Goal: Transaction & Acquisition: Purchase product/service

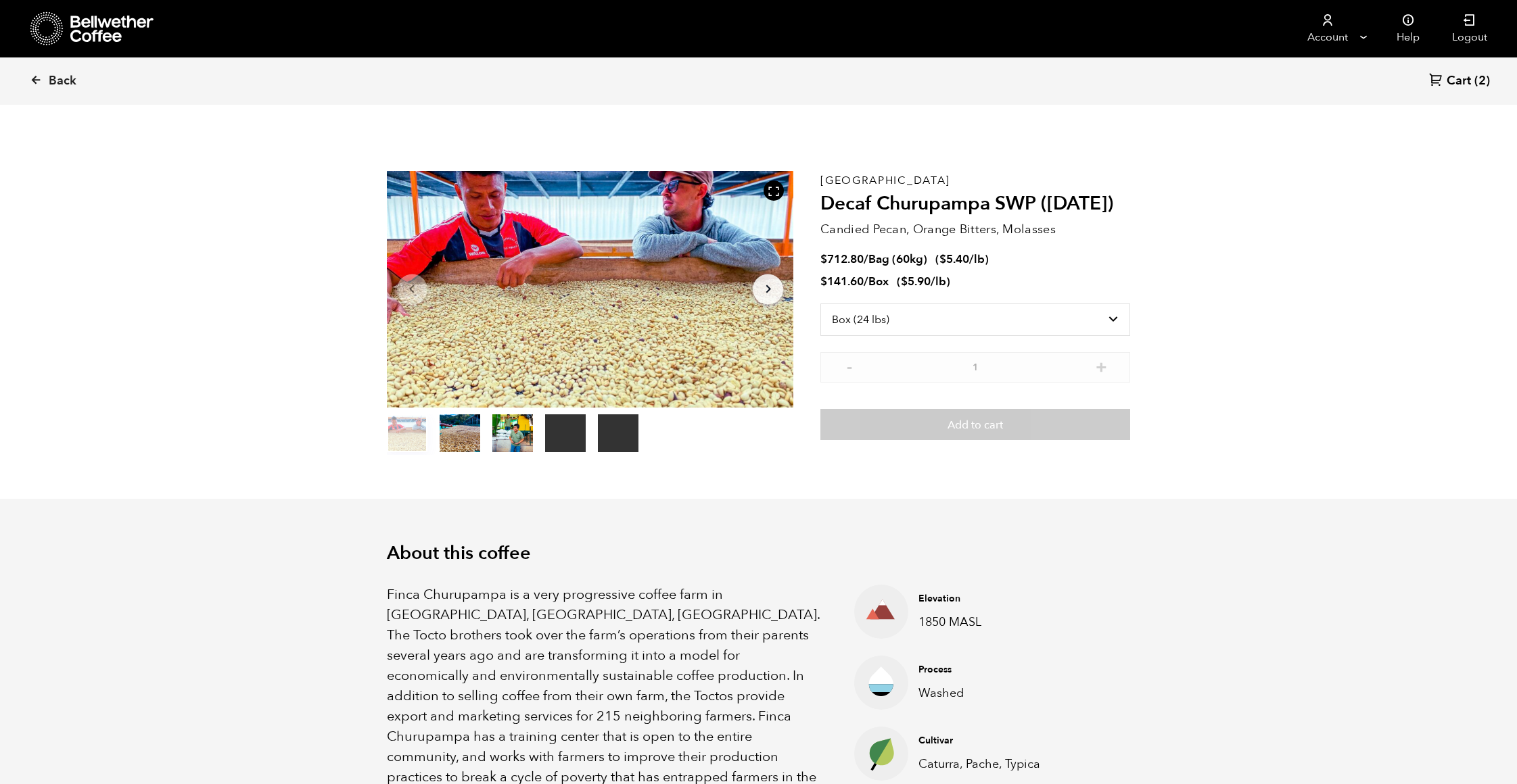
select select "box"
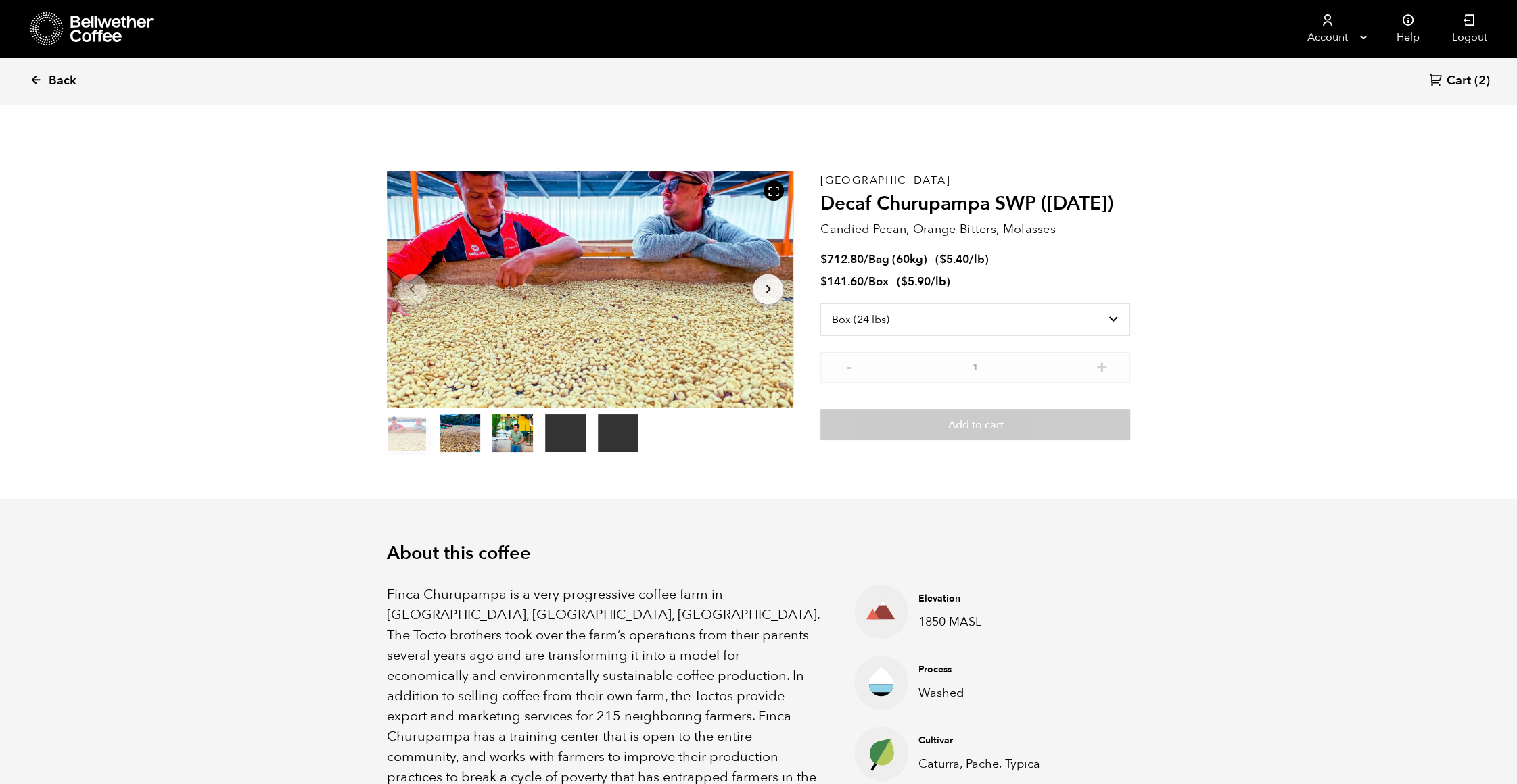
click at [50, 78] on span "Back" at bounding box center [62, 80] width 28 height 16
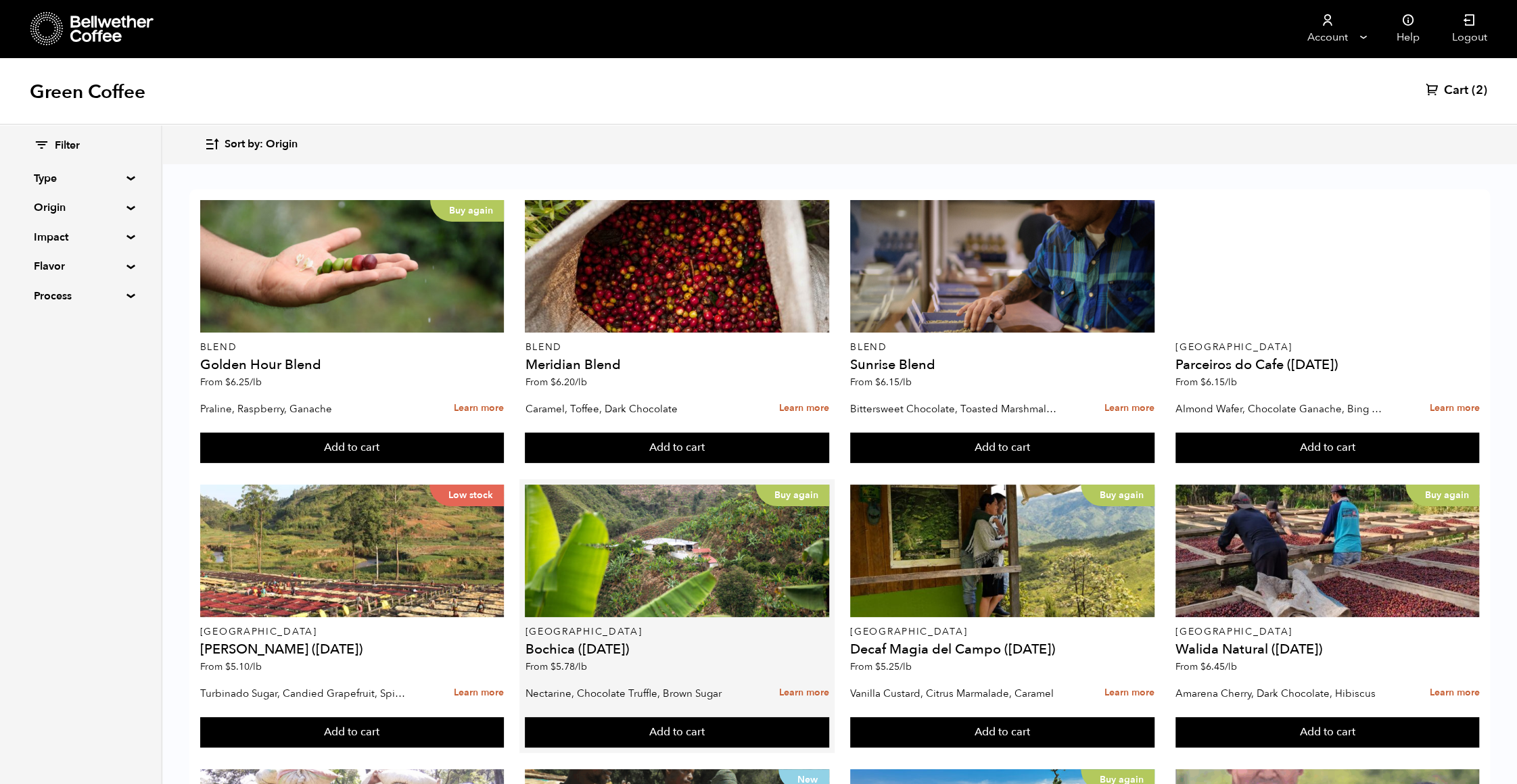
scroll to position [838, 0]
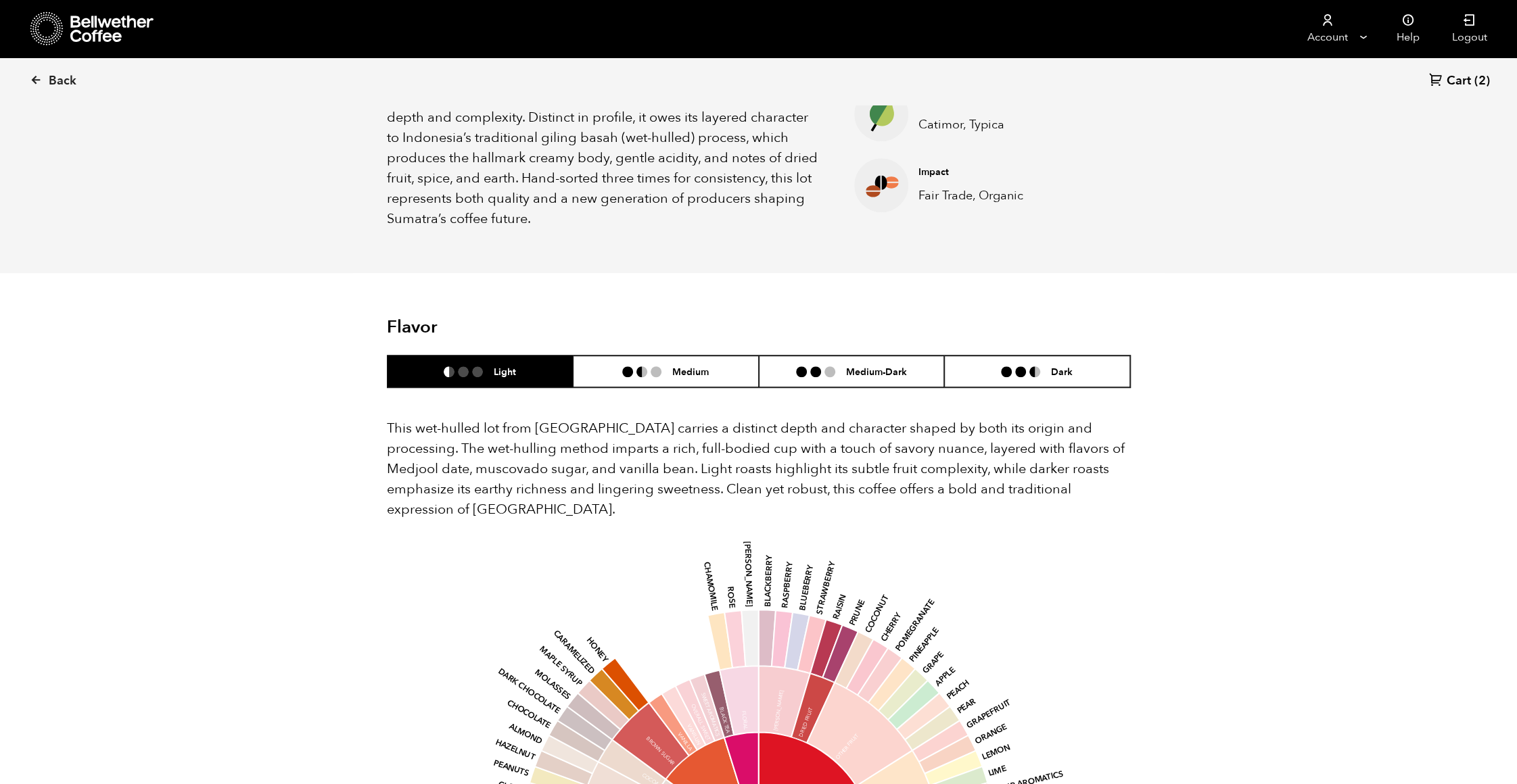
scroll to position [650, 0]
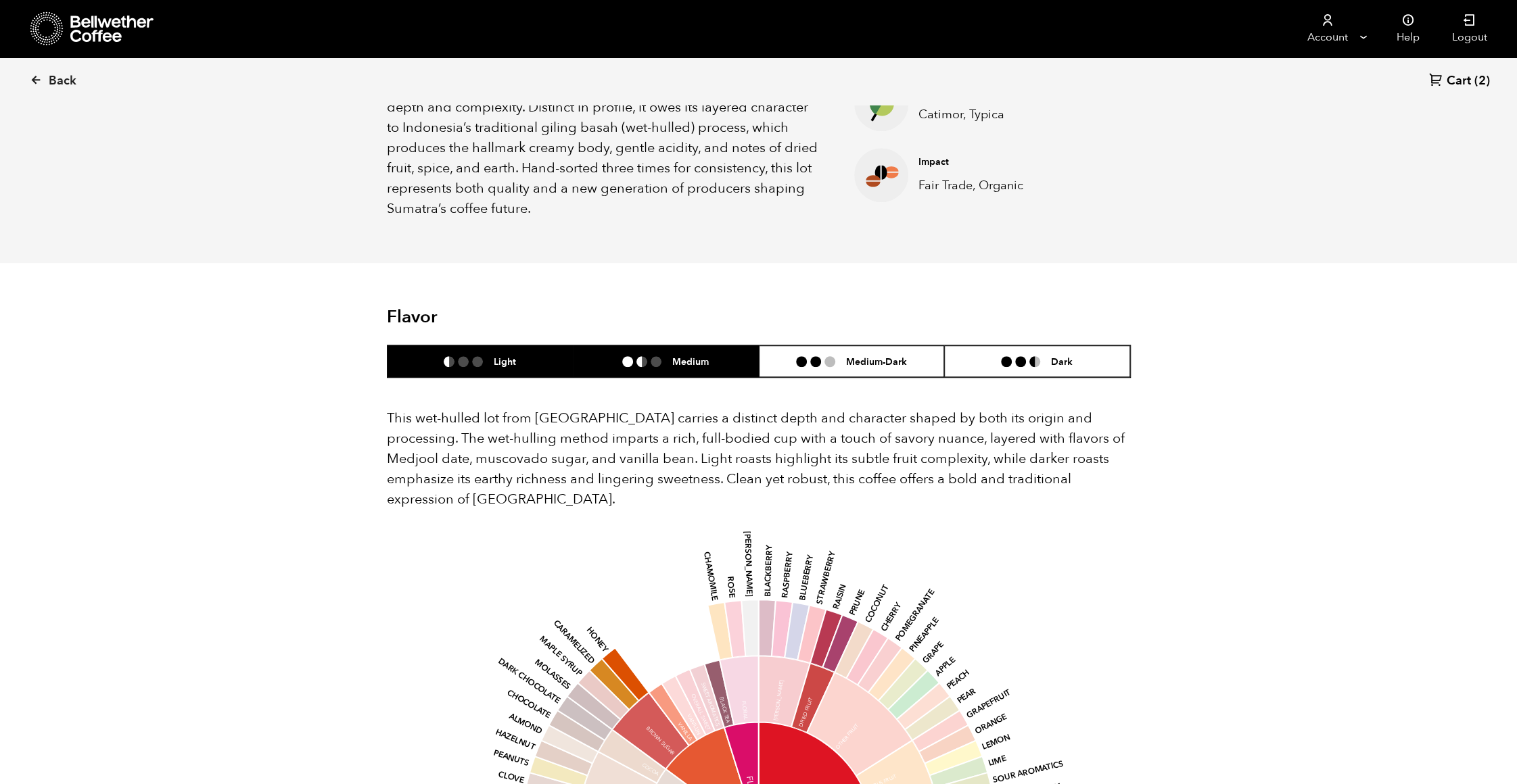
click at [631, 356] on li at bounding box center [628, 362] width 11 height 11
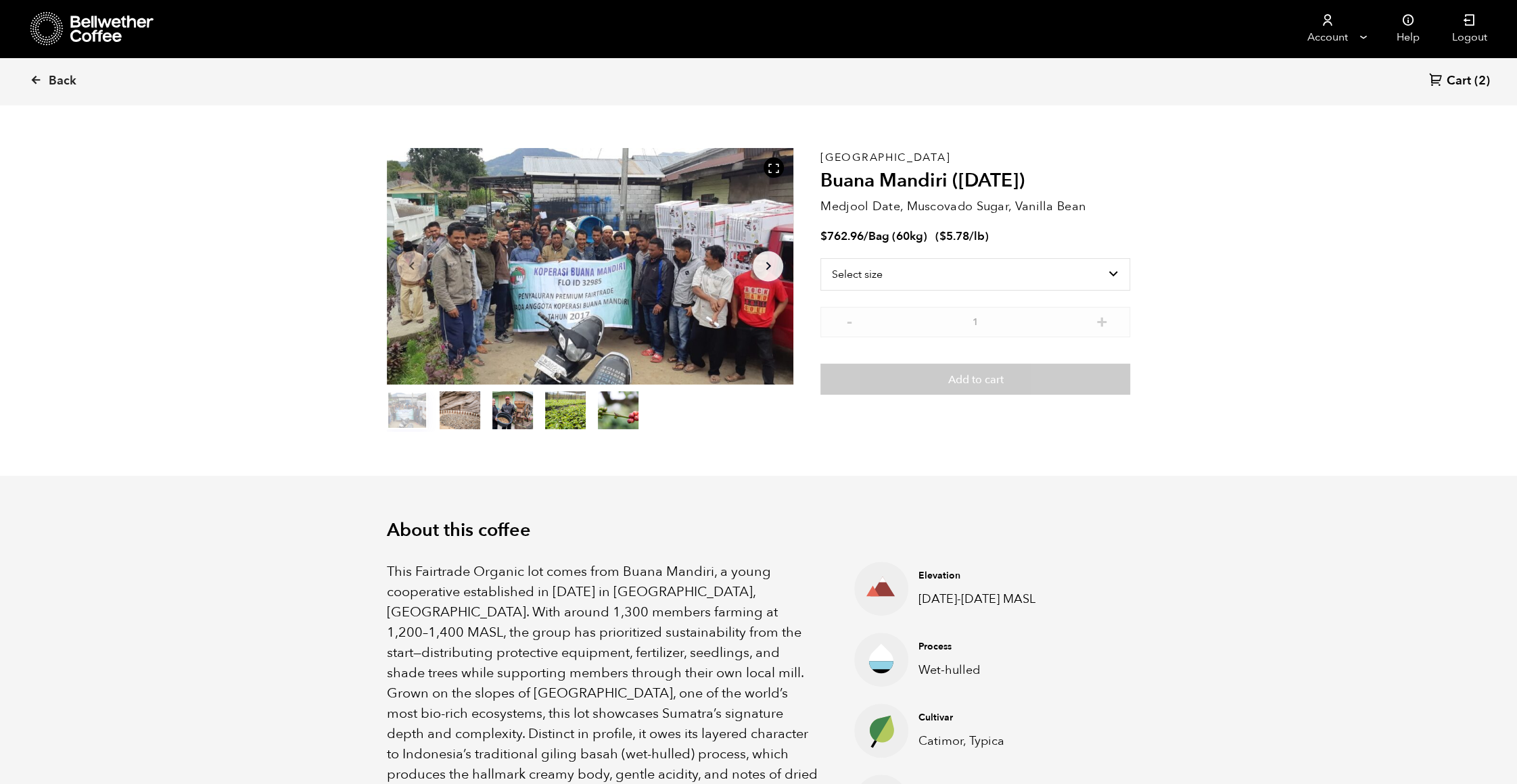
scroll to position [0, 0]
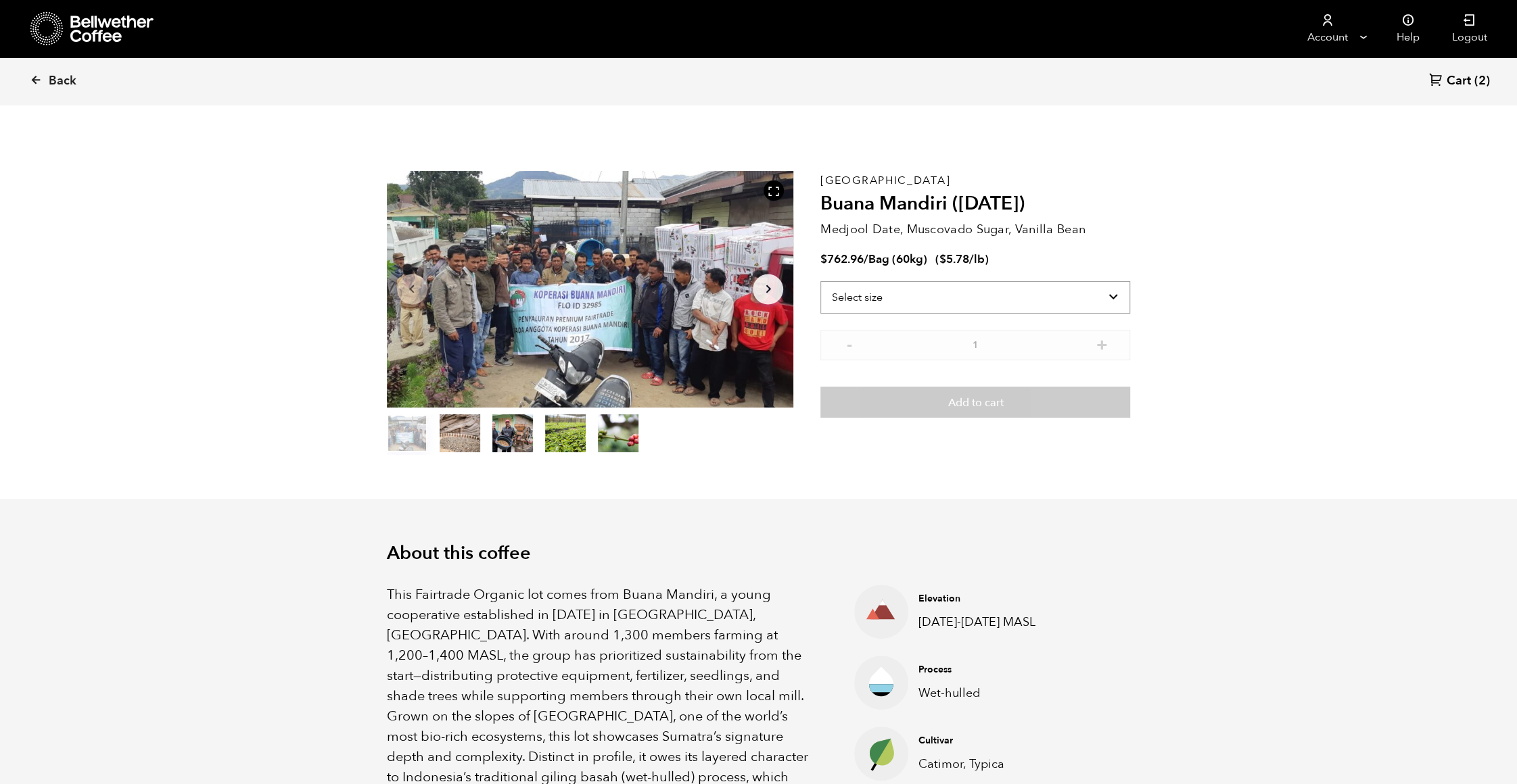
click at [1012, 294] on select "Select size Bag (60kg) (132 lbs)" at bounding box center [975, 297] width 310 height 33
select select "bag-3"
click at [821, 281] on select "Select size Bag (60kg) (132 lbs)" at bounding box center [975, 297] width 310 height 33
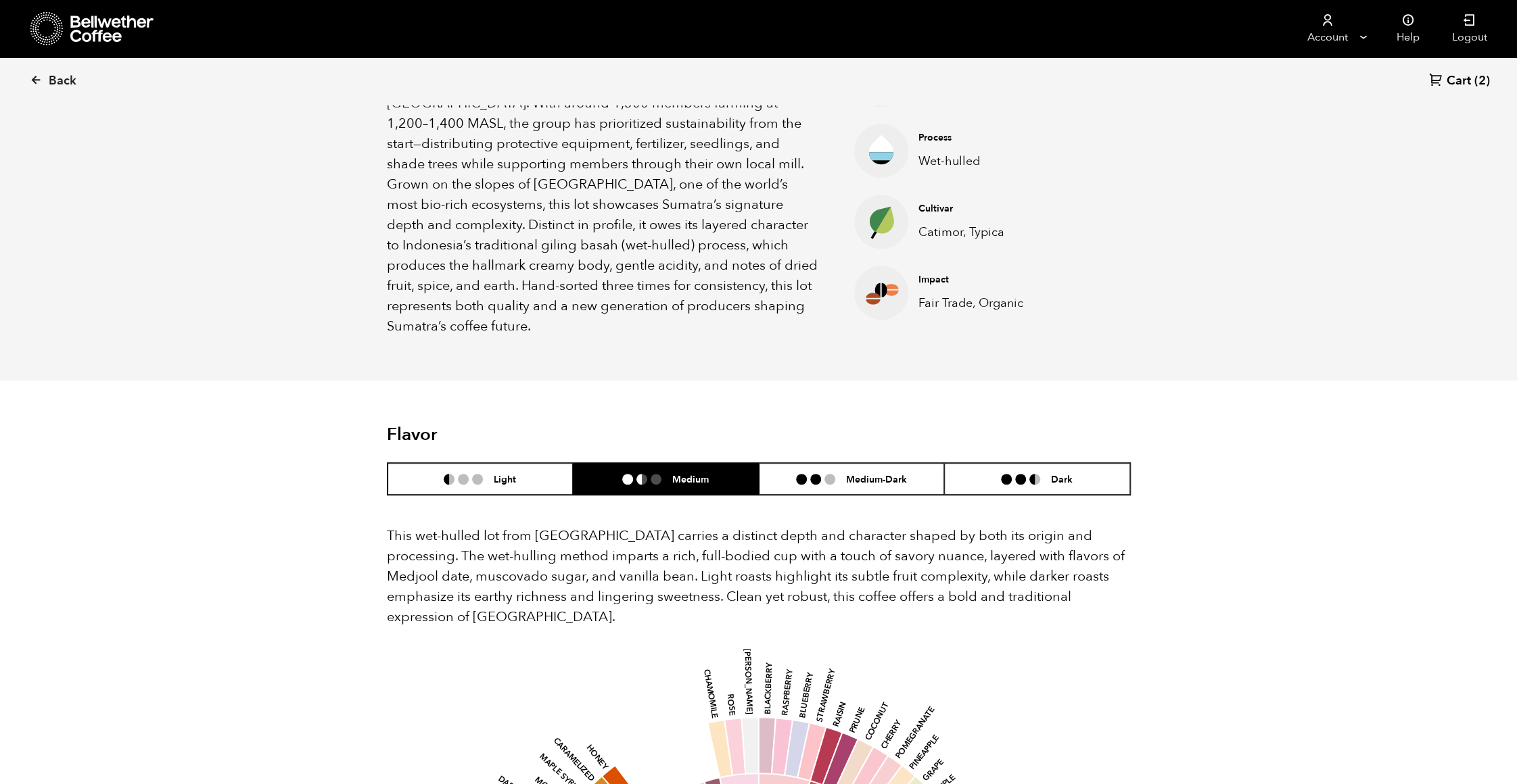
scroll to position [526, 0]
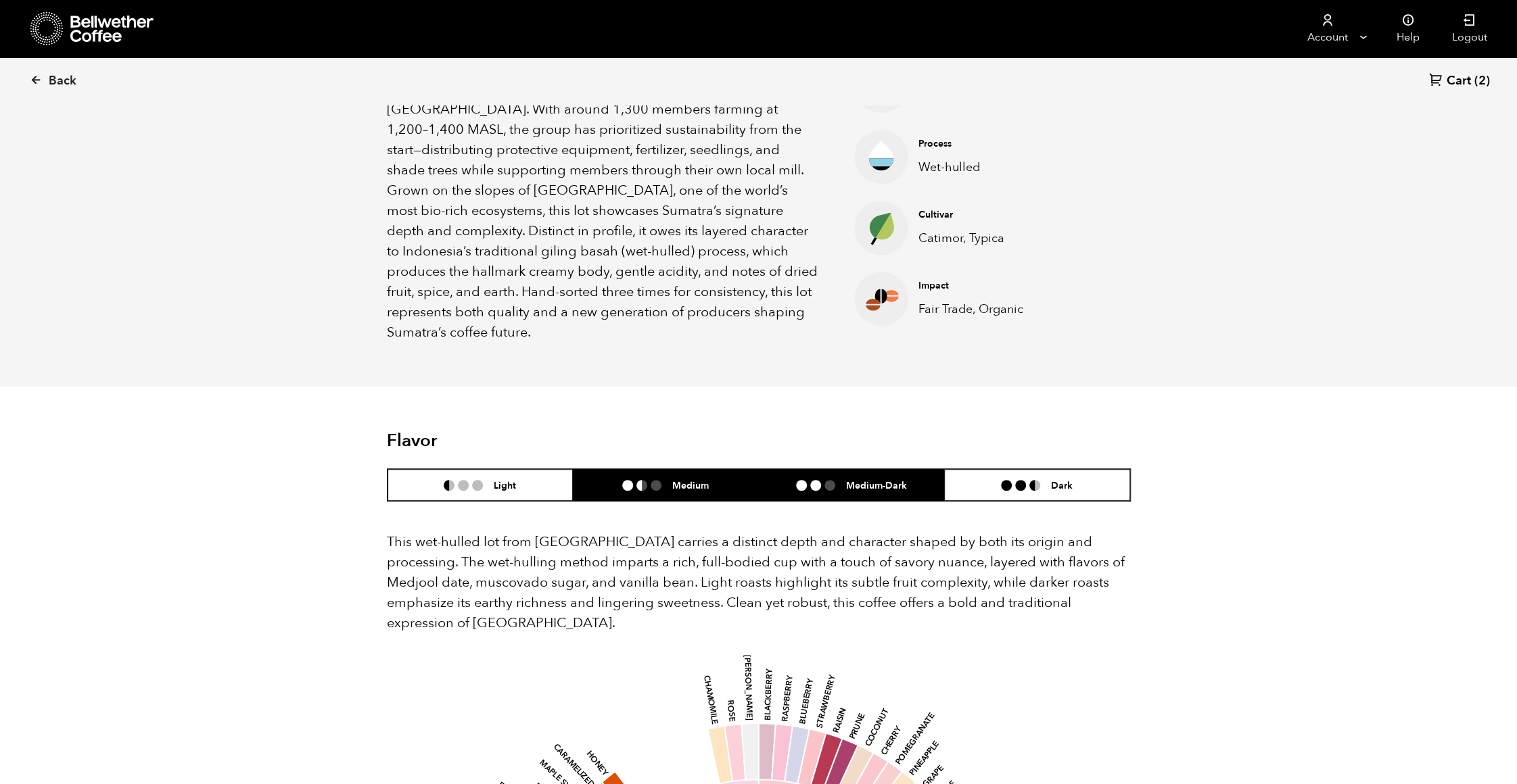
click at [894, 469] on li "Medium-Dark" at bounding box center [852, 485] width 186 height 32
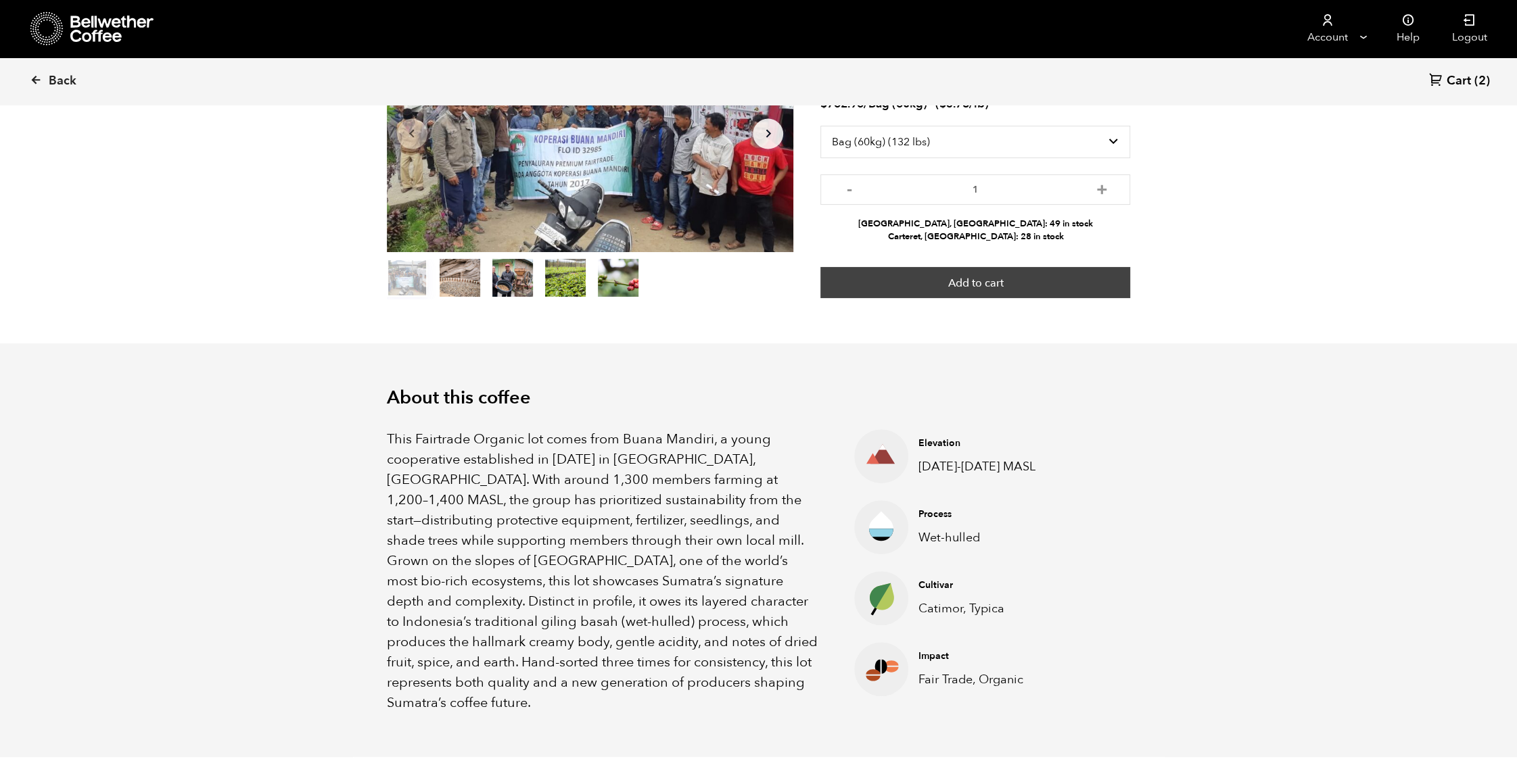
scroll to position [0, 0]
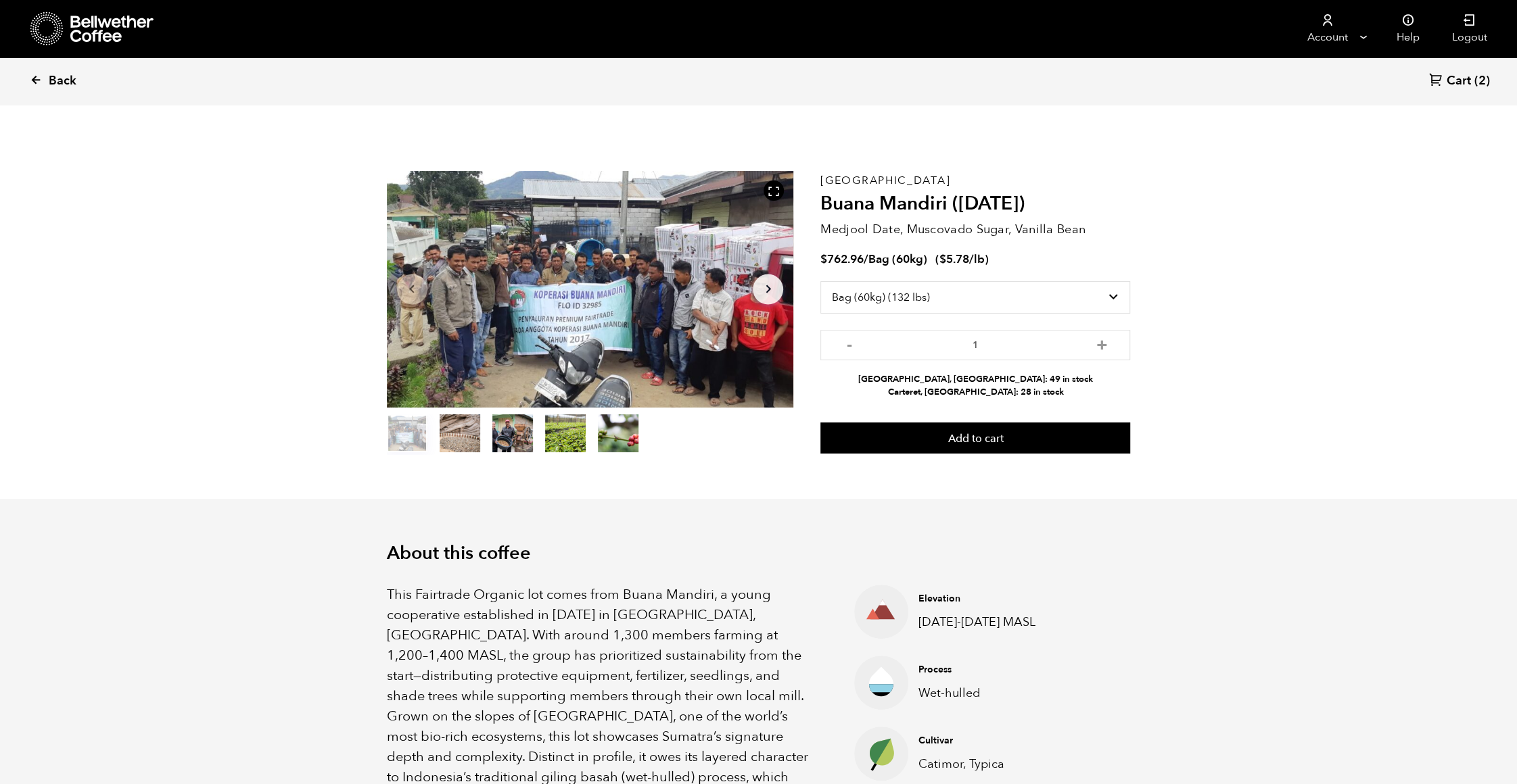
click at [49, 80] on span "Back" at bounding box center [62, 80] width 28 height 16
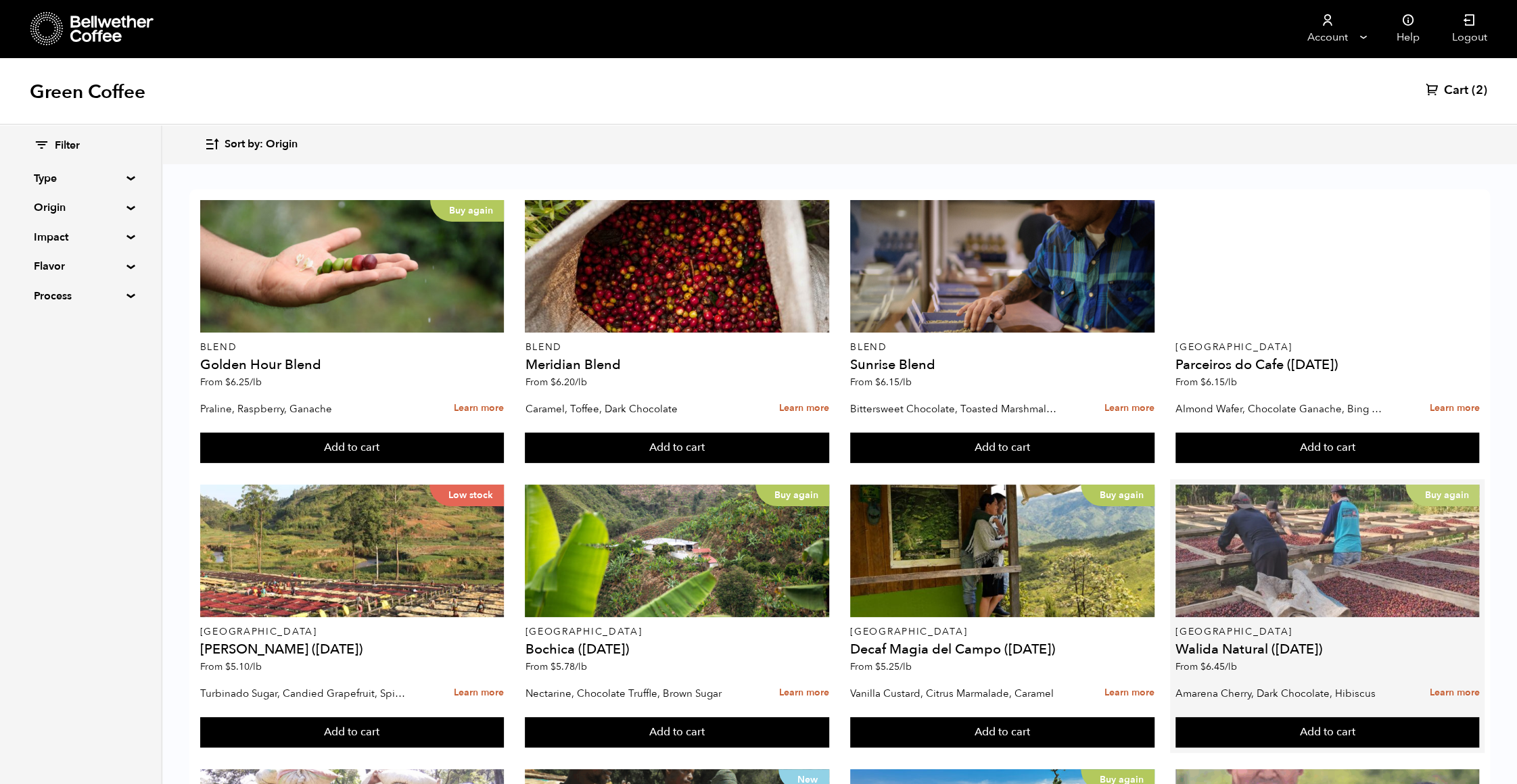
click at [1383, 556] on div "Buy again" at bounding box center [1327, 551] width 304 height 132
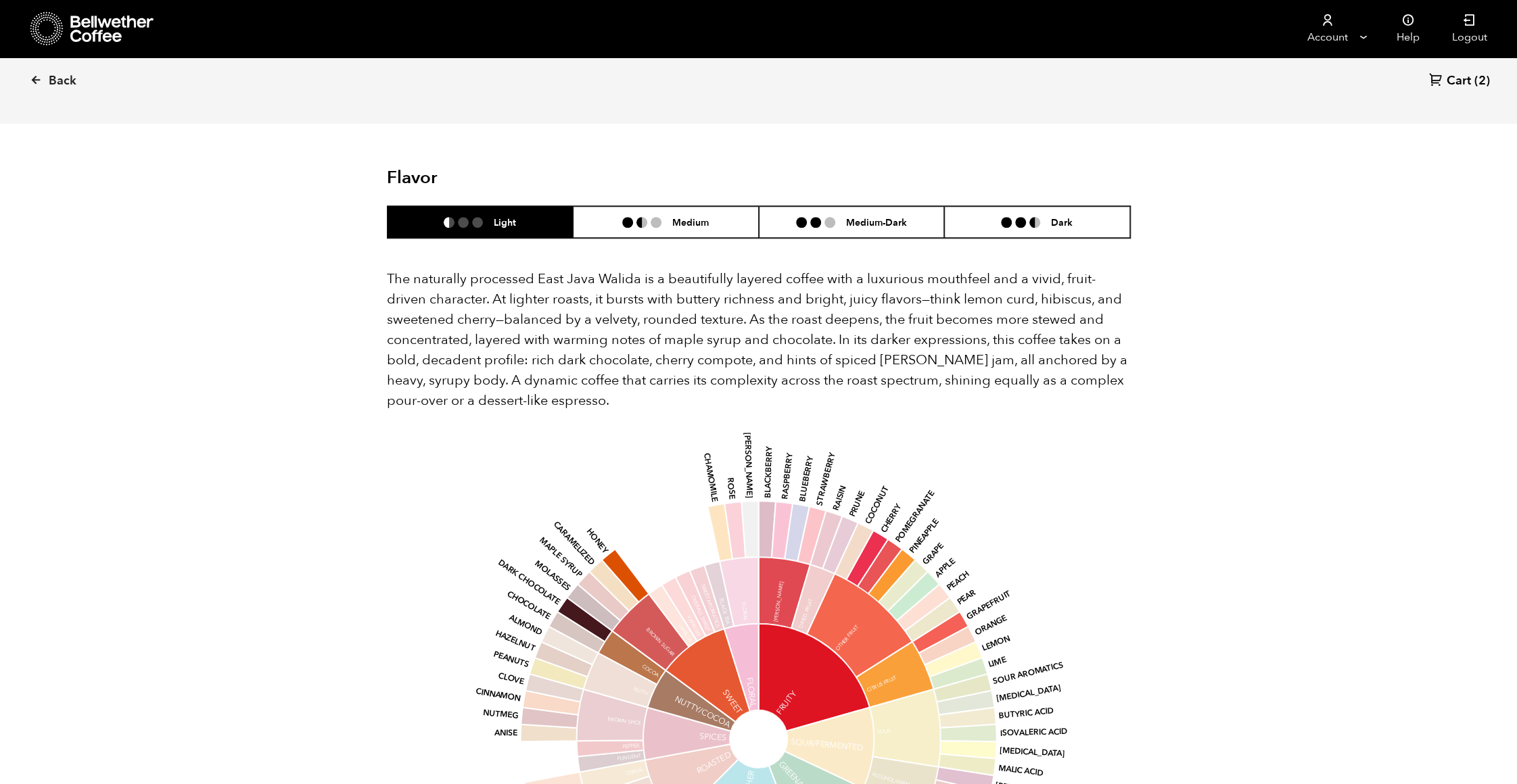
scroll to position [769, 0]
click at [667, 210] on li "Medium" at bounding box center [666, 222] width 186 height 32
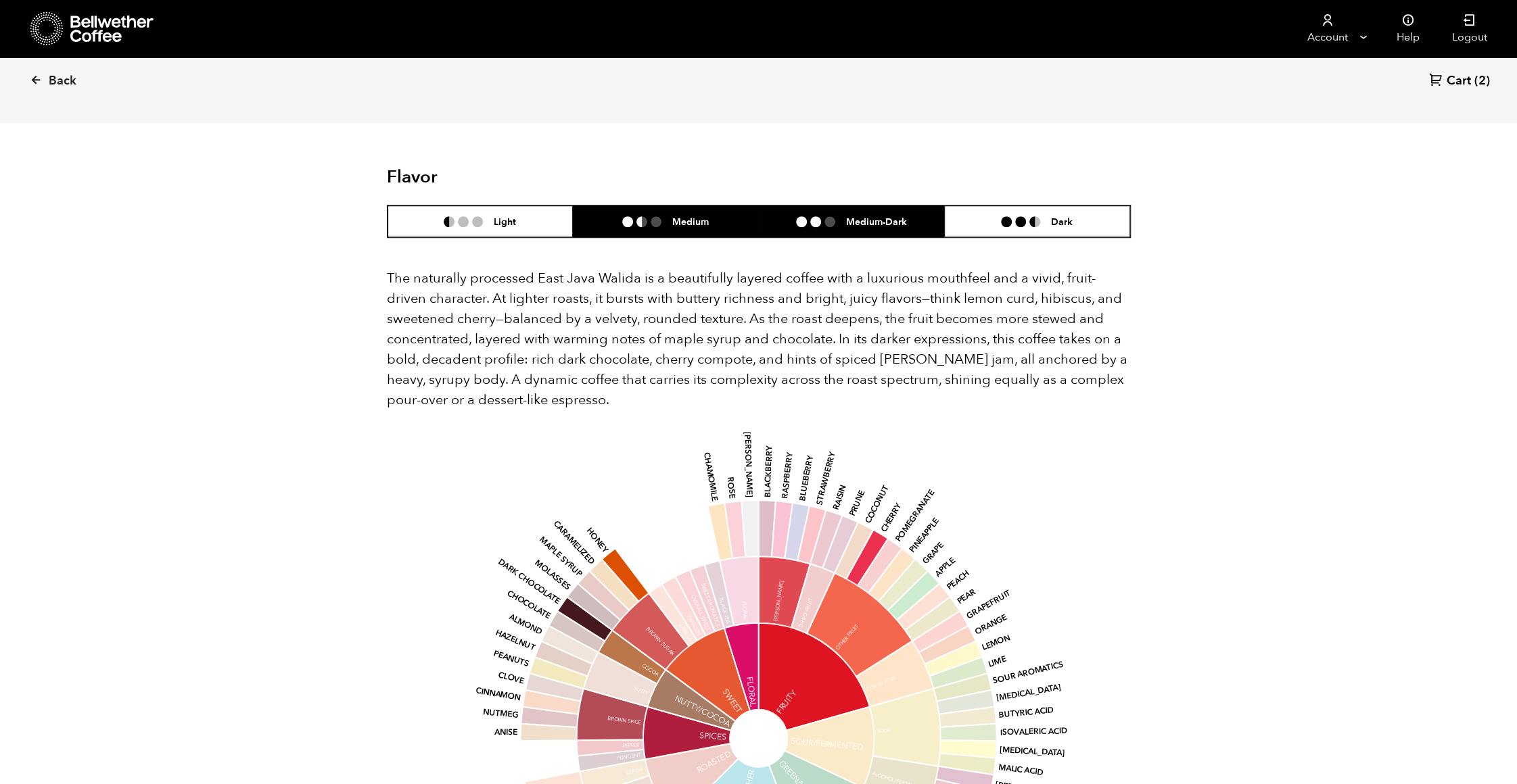
click at [804, 216] on li at bounding box center [802, 222] width 11 height 11
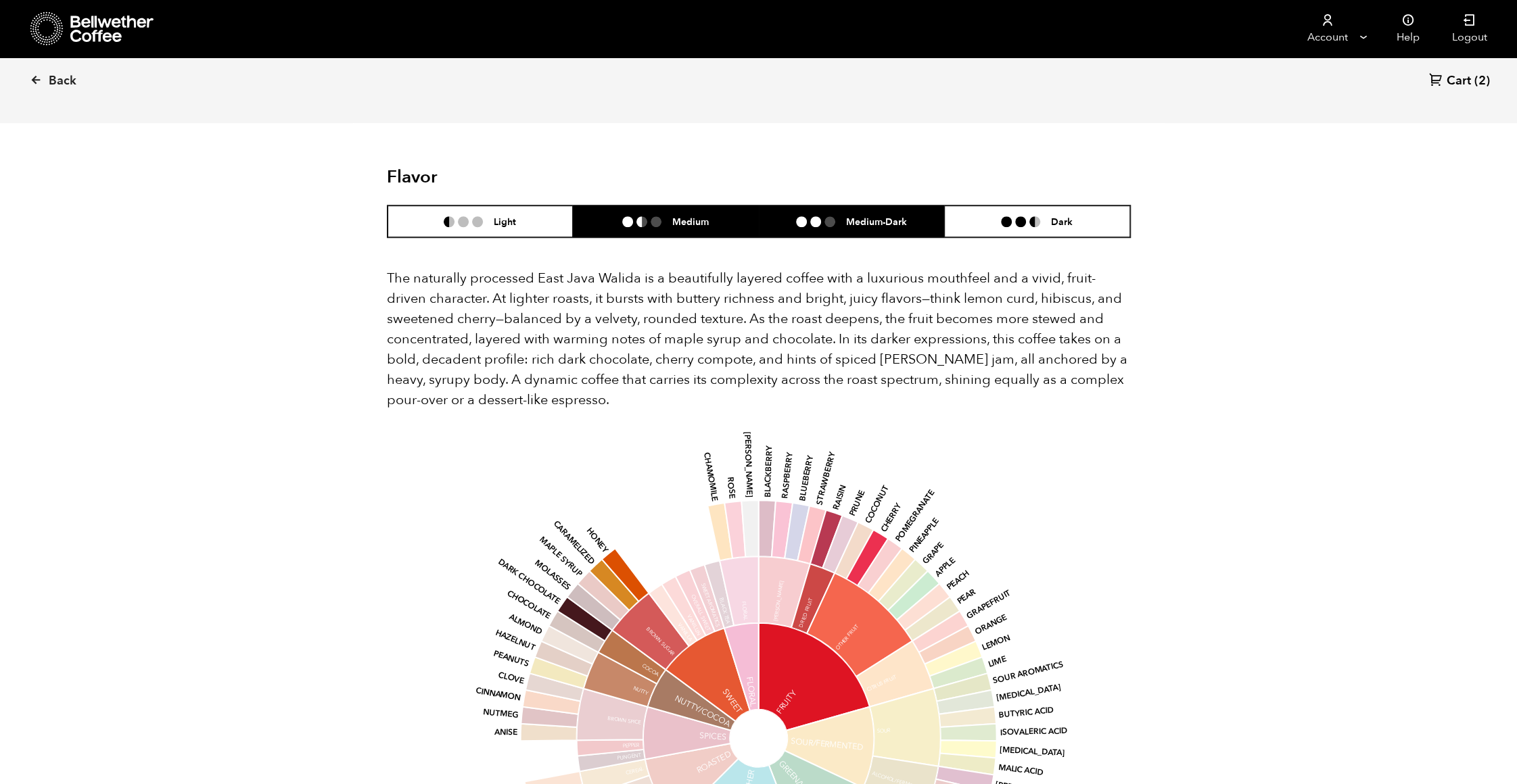
click at [669, 216] on ul at bounding box center [647, 222] width 50 height 11
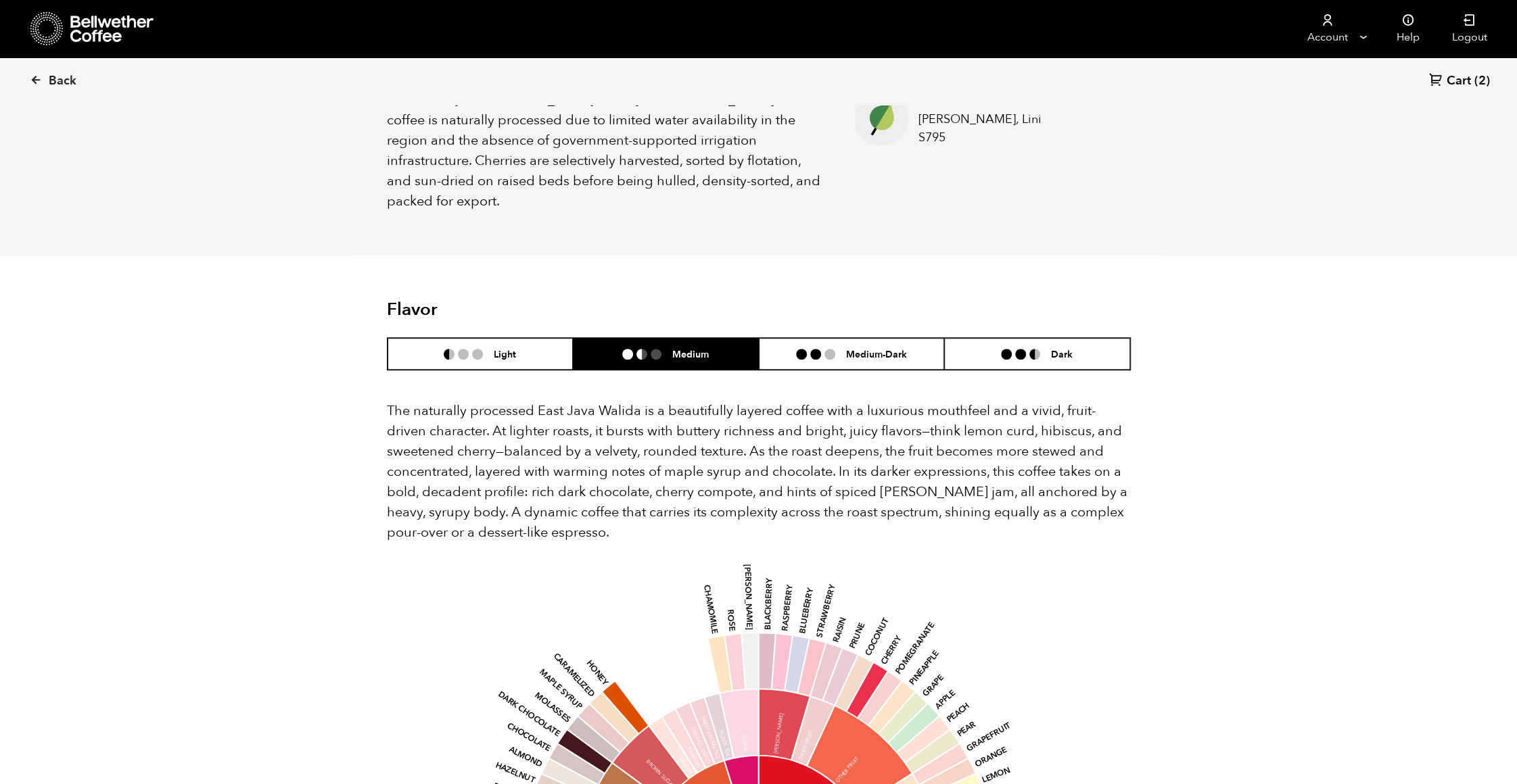
scroll to position [634, 0]
